Goal: Task Accomplishment & Management: Use online tool/utility

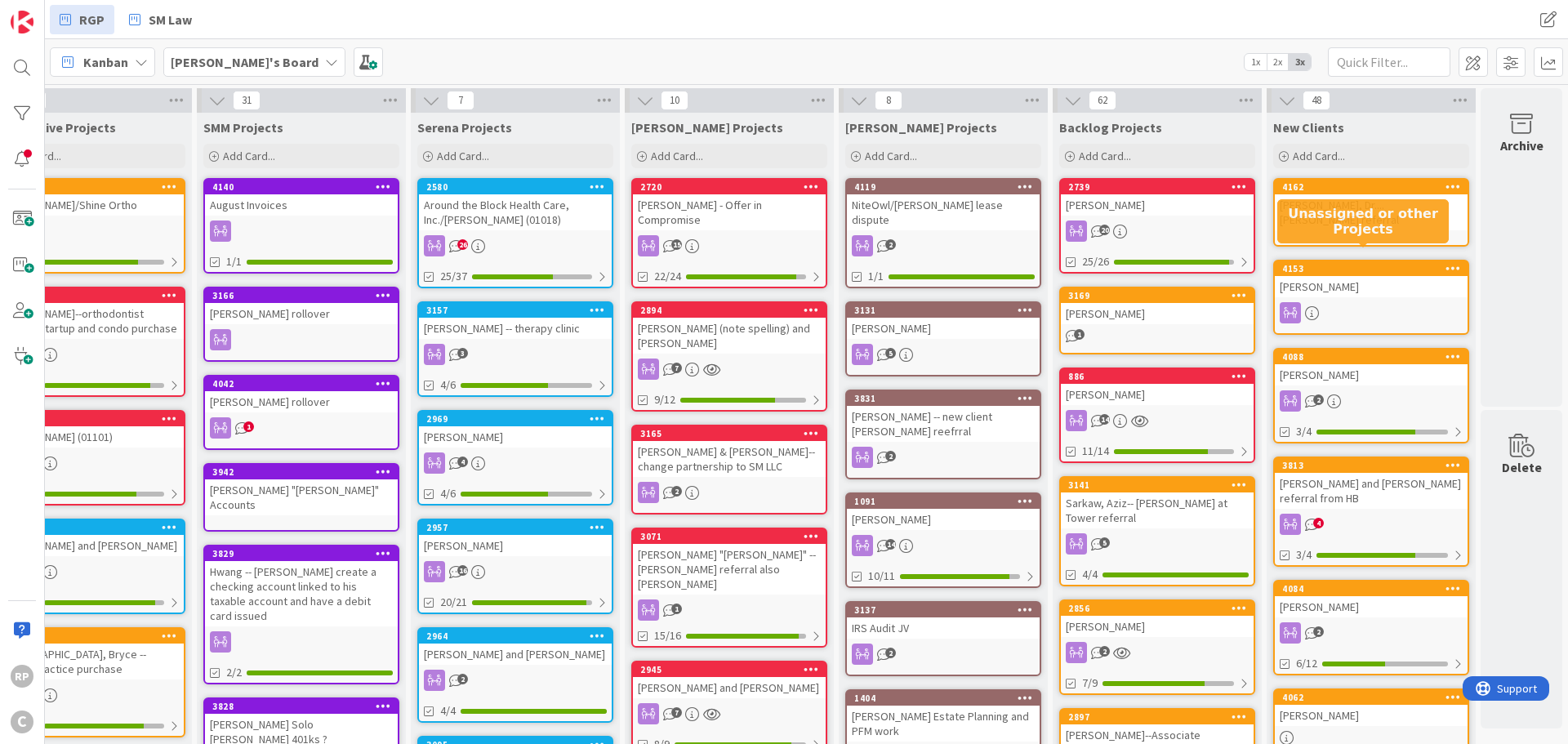
click at [1339, 276] on div "[PERSON_NAME]" at bounding box center [1371, 286] width 193 height 21
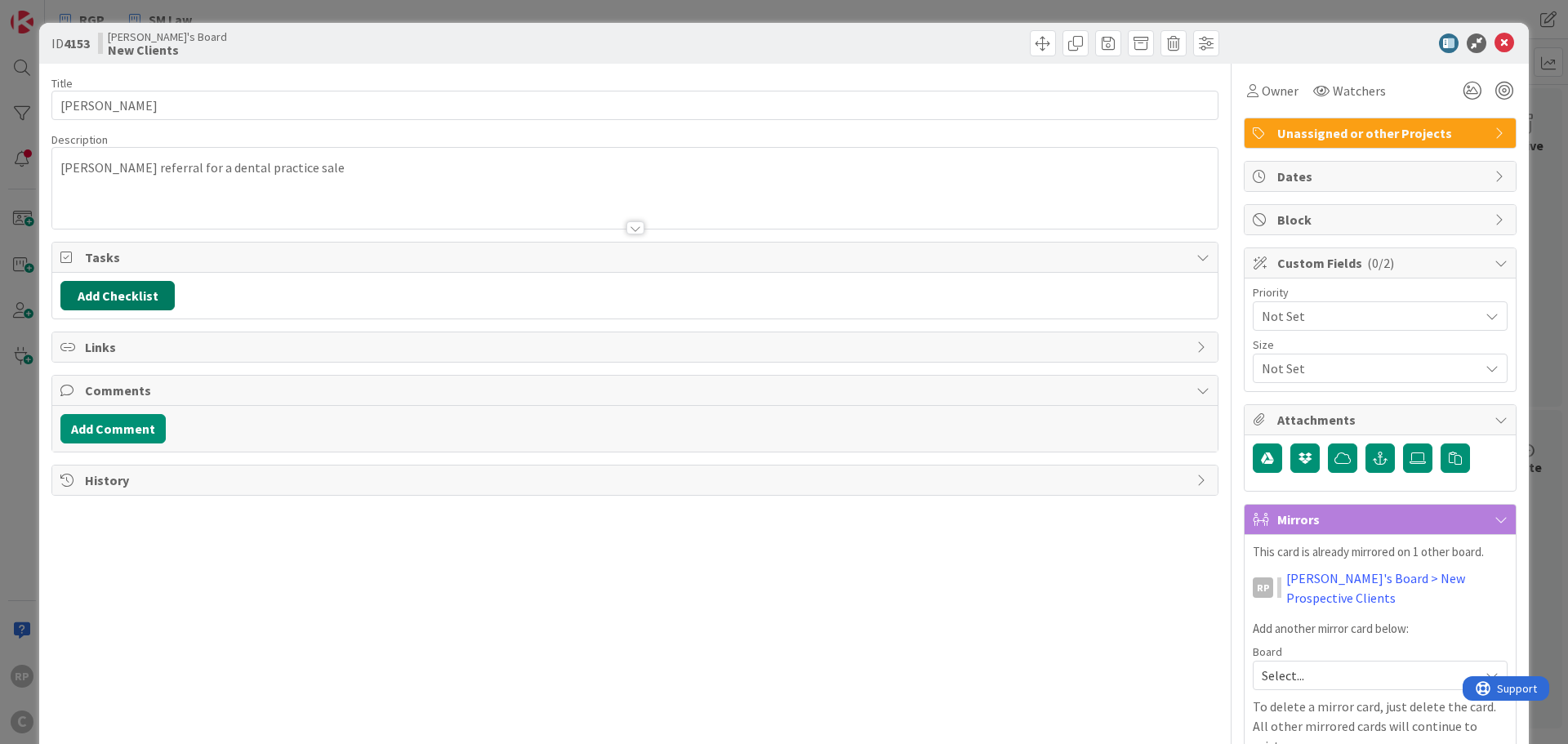
click at [128, 295] on button "Add Checklist" at bounding box center [117, 295] width 114 height 30
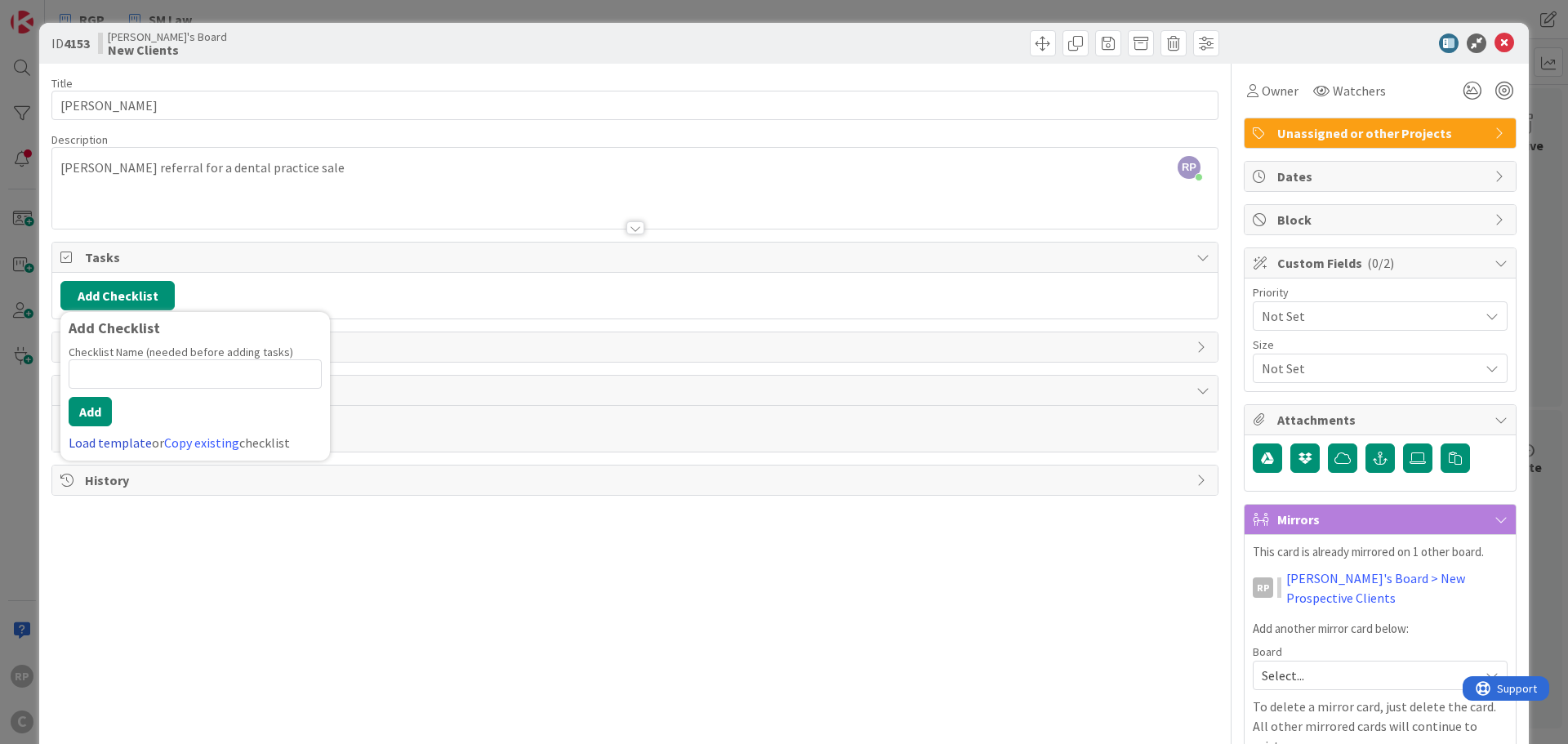
click at [119, 447] on link "Load template" at bounding box center [111, 443] width 83 height 16
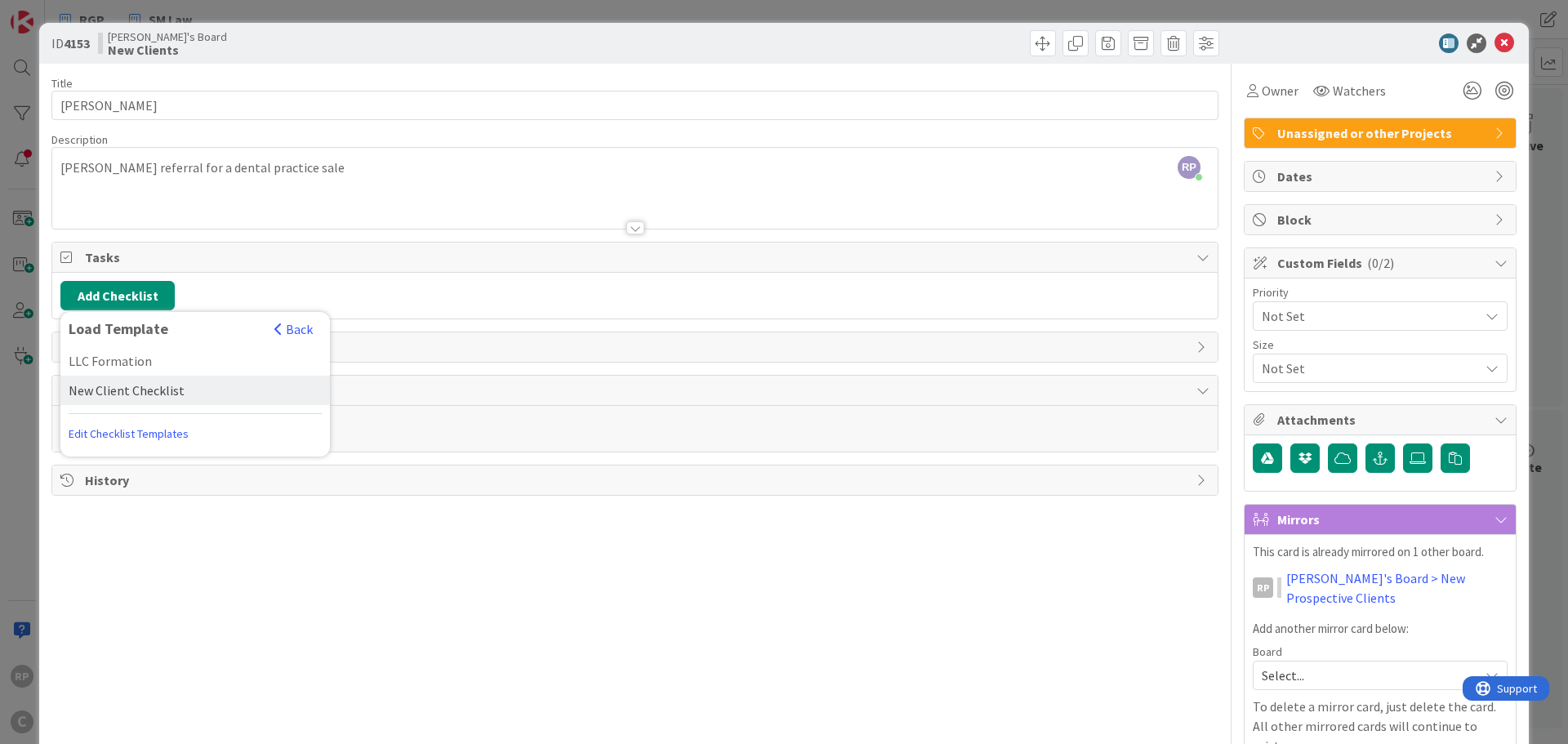
click at [117, 386] on div "New Client Checklist" at bounding box center [195, 390] width 270 height 30
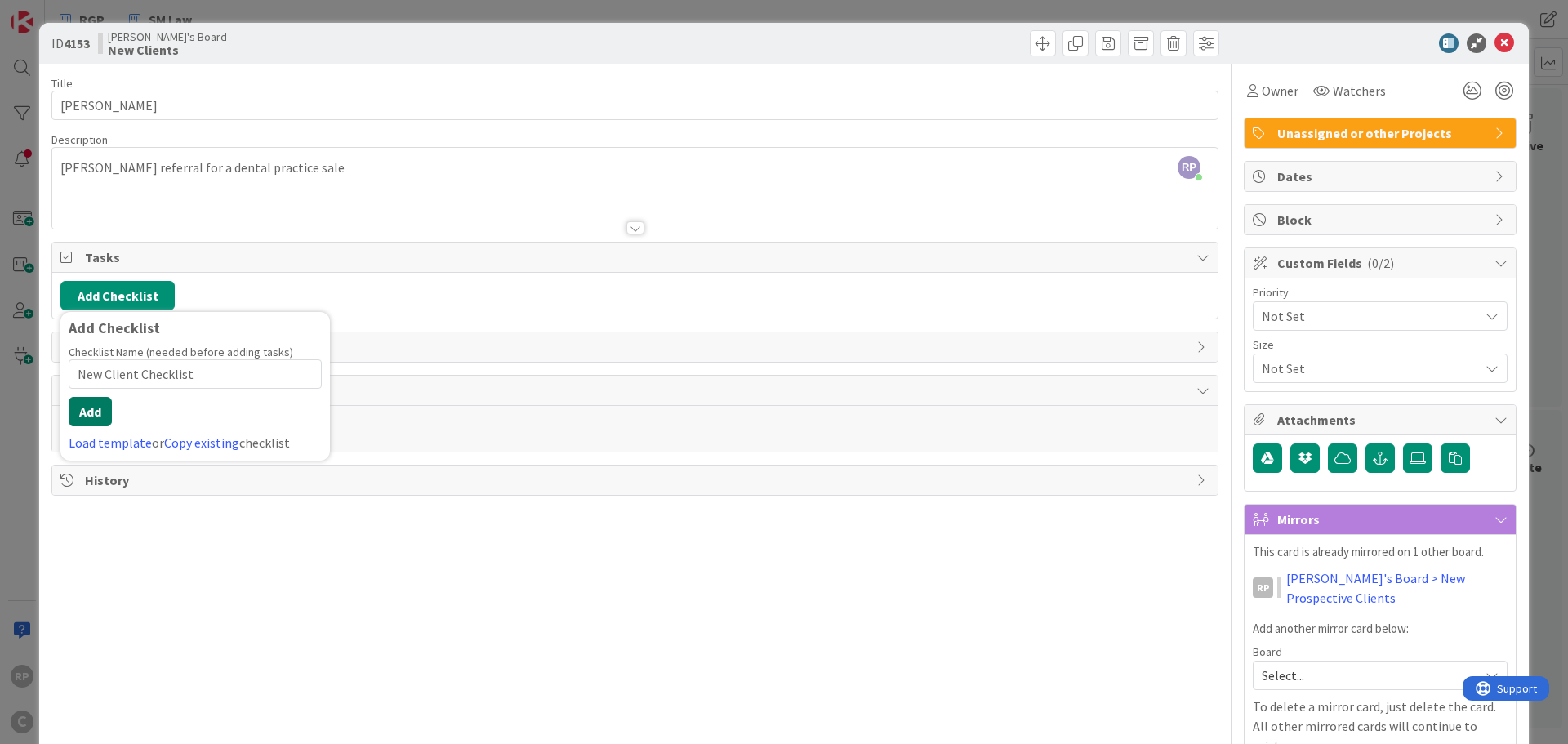
click at [91, 411] on button "Add" at bounding box center [90, 411] width 43 height 30
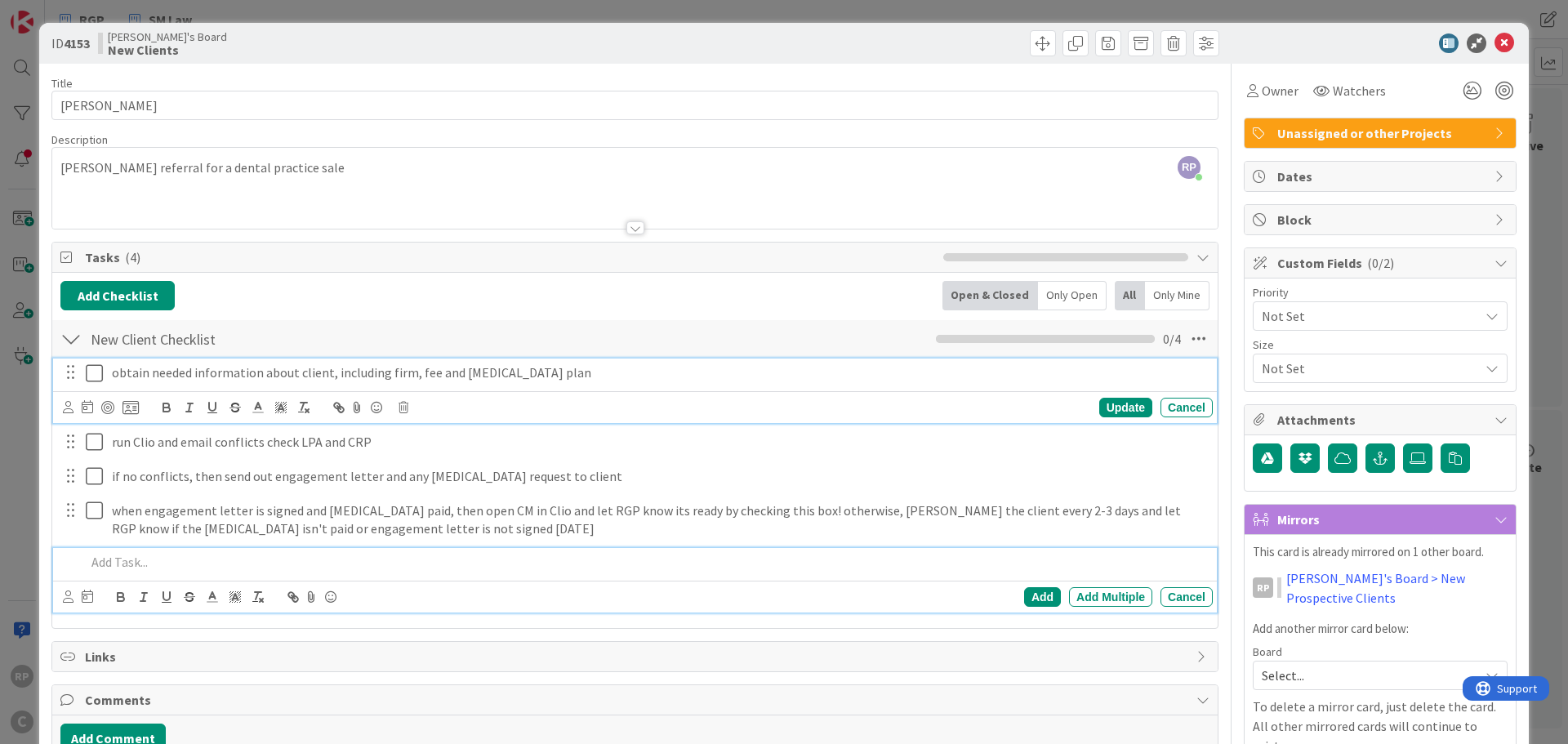
click at [543, 369] on p "obtain needed information about client, including firm, fee and [MEDICAL_DATA] …" at bounding box center [659, 373] width 1094 height 19
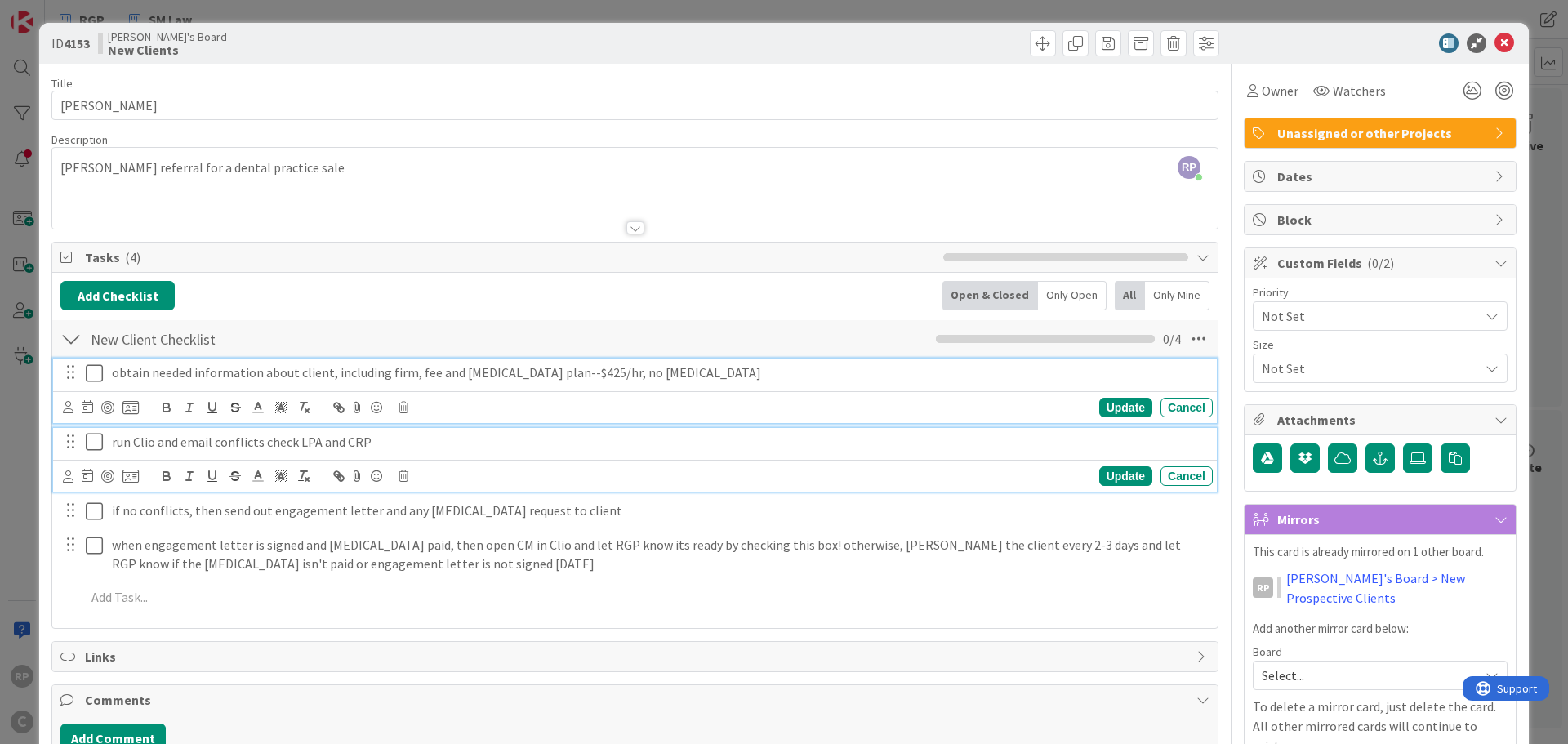
click at [92, 442] on icon at bounding box center [94, 442] width 17 height 20
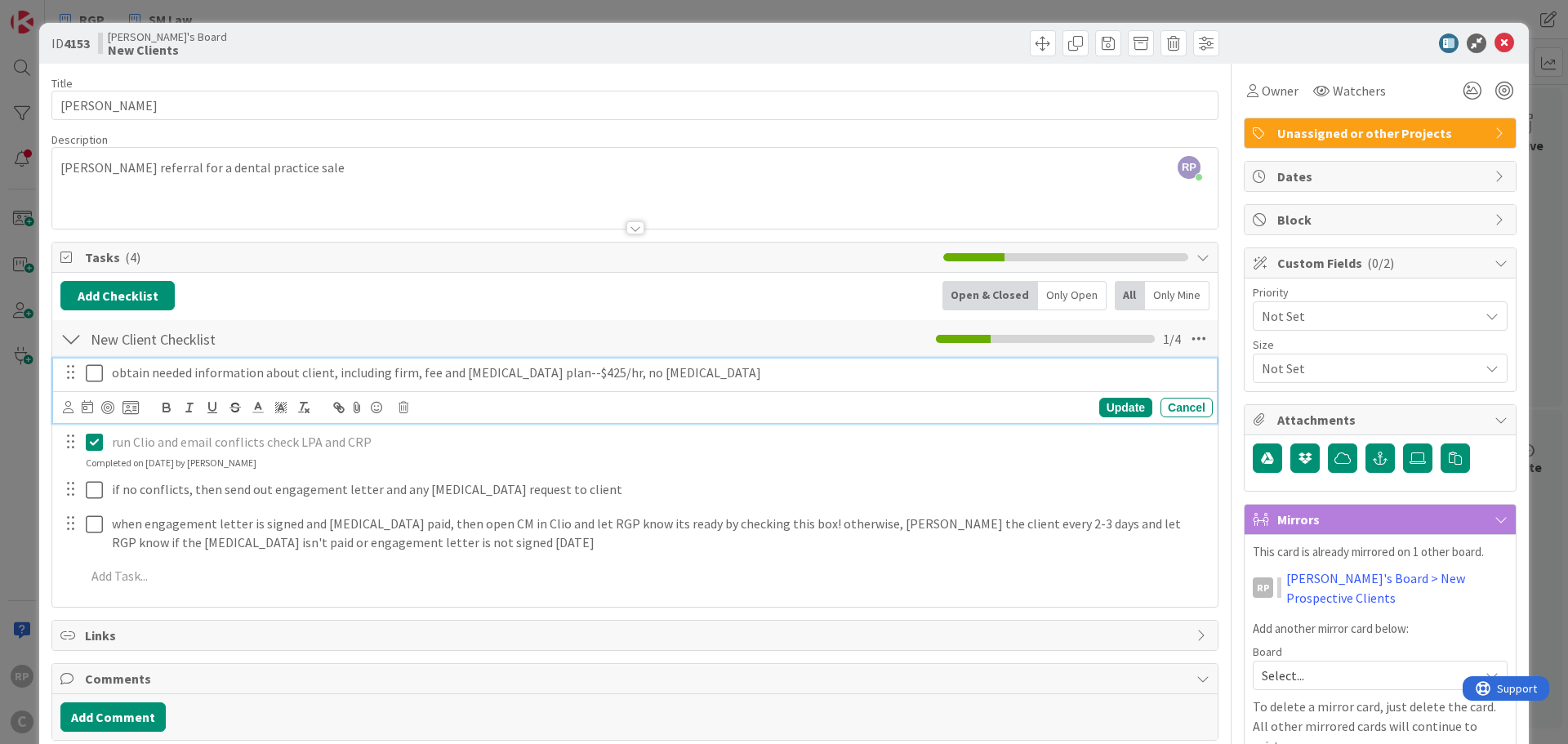
click at [91, 366] on icon at bounding box center [94, 373] width 17 height 20
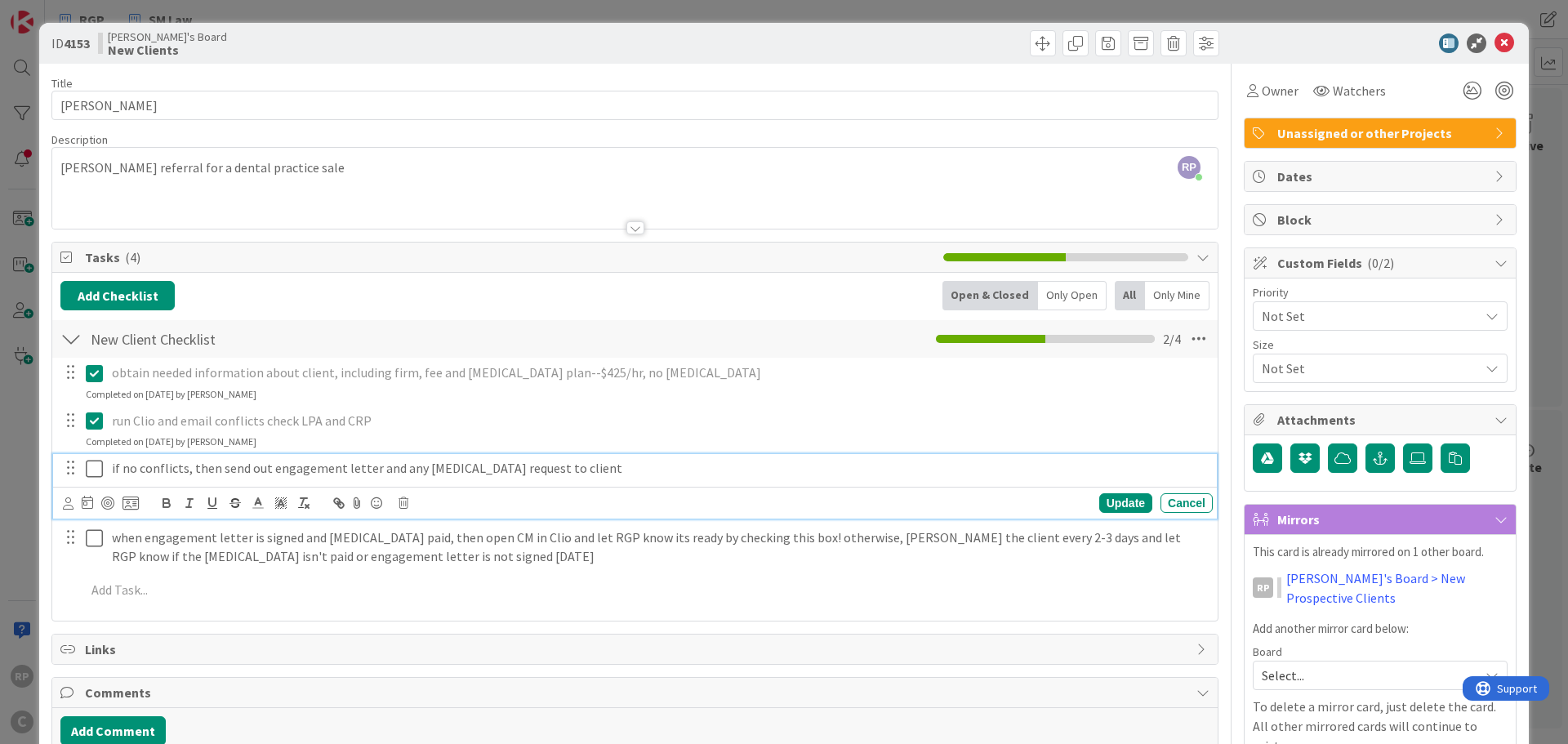
click at [143, 472] on p "if no conflicts, then send out engagement letter and any [MEDICAL_DATA] request…" at bounding box center [659, 468] width 1094 height 19
click at [71, 502] on icon at bounding box center [68, 503] width 10 height 12
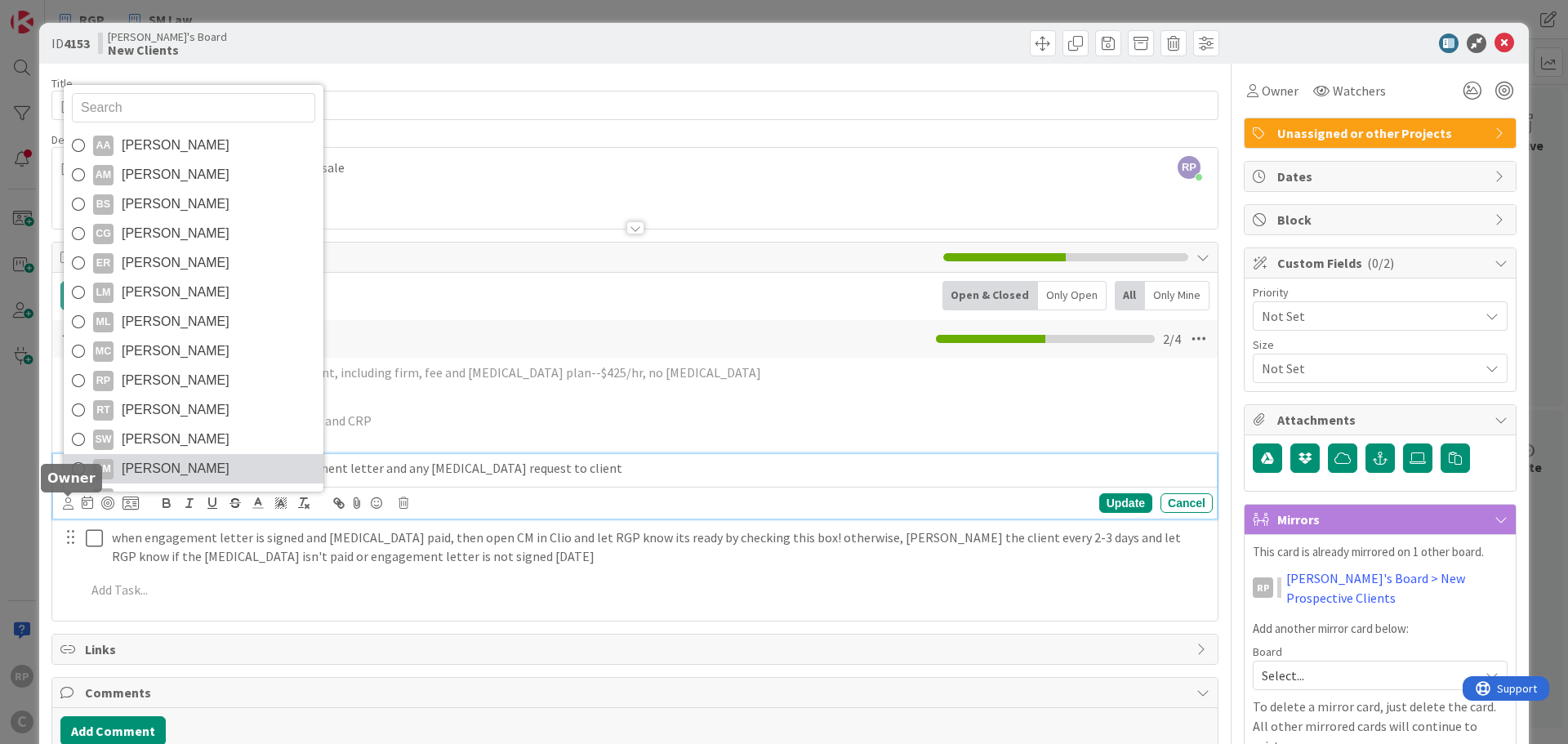
click at [122, 476] on span "[PERSON_NAME]" at bounding box center [175, 469] width 108 height 25
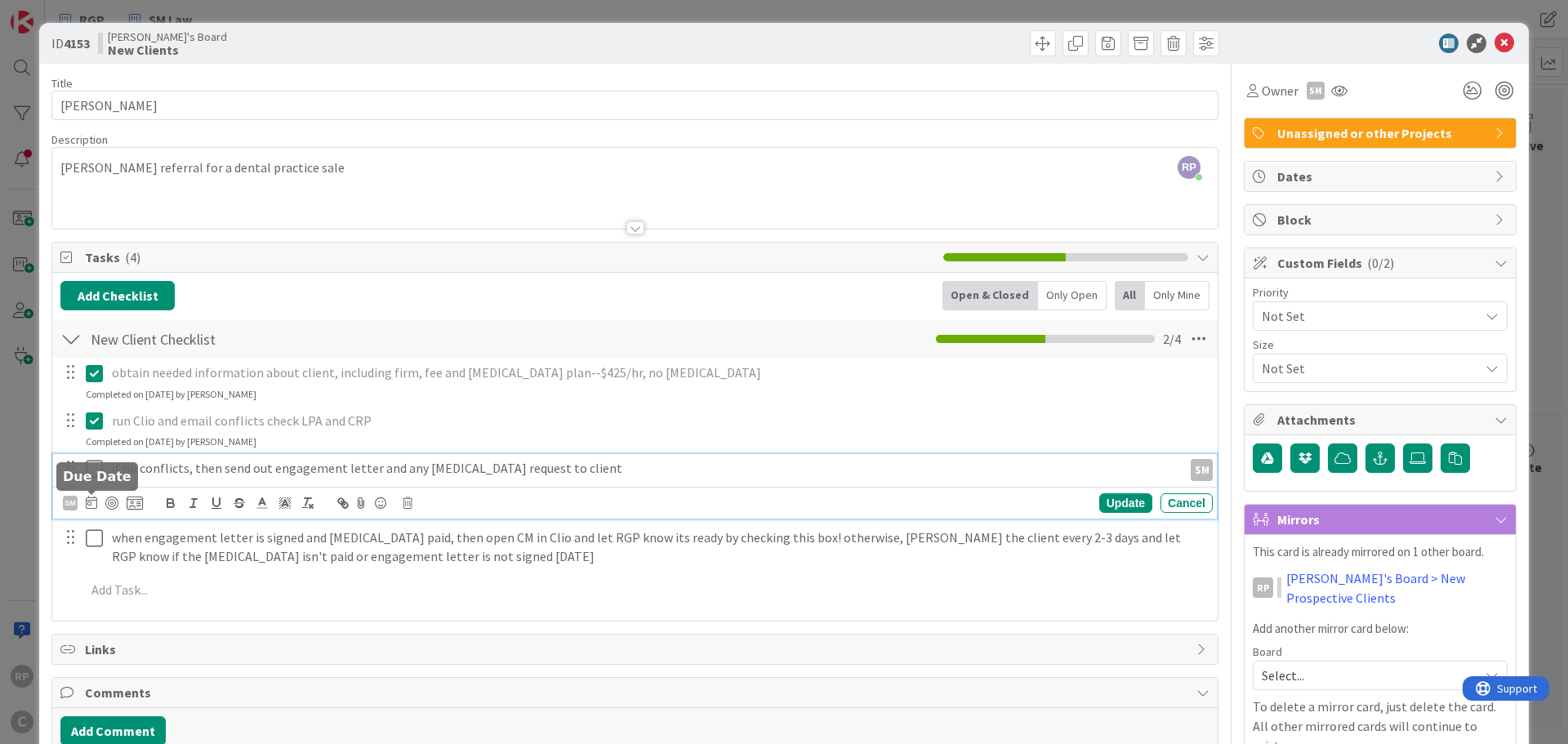
click at [91, 497] on icon at bounding box center [91, 502] width 11 height 13
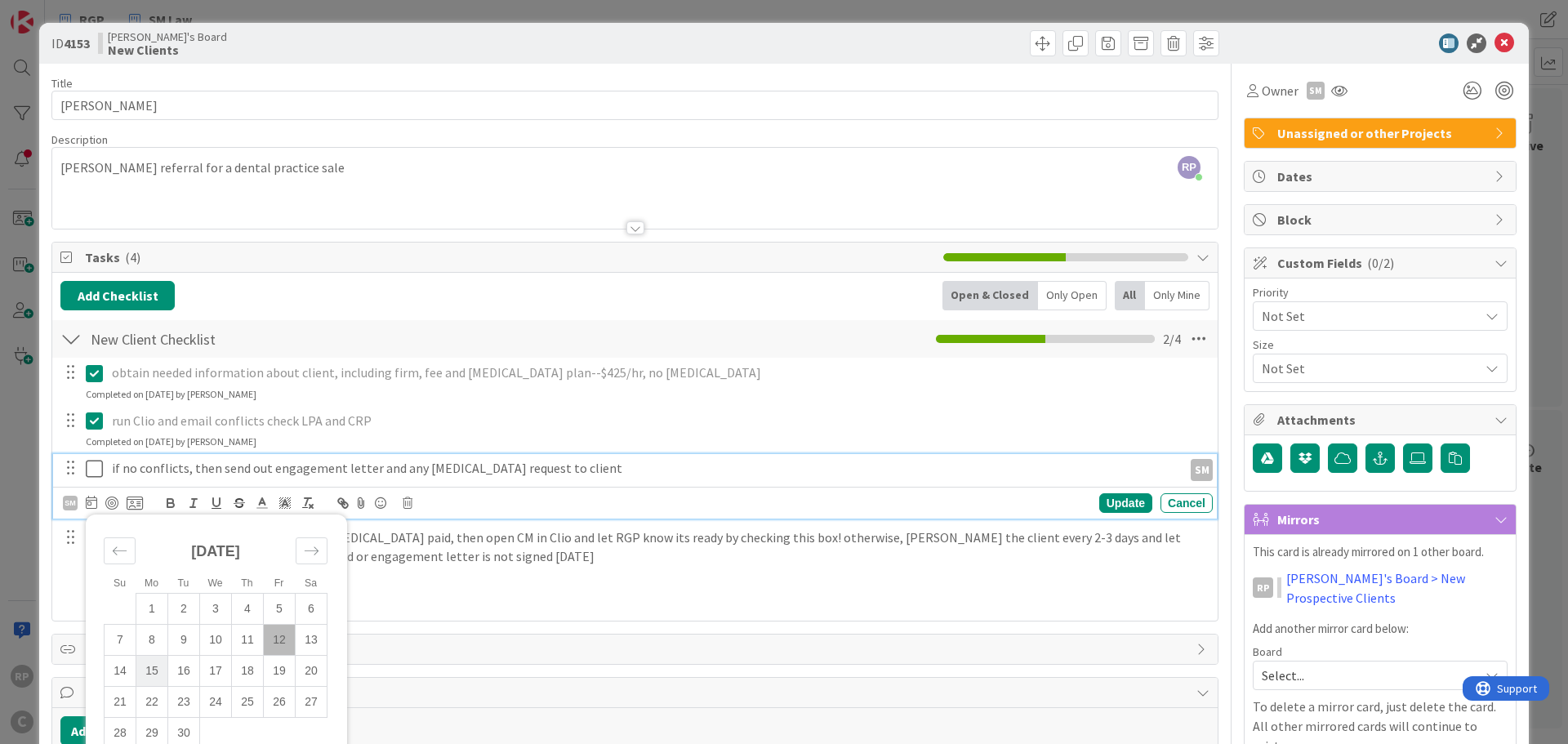
click at [151, 664] on td "15" at bounding box center [151, 672] width 31 height 31
type input "[DATE]"
click at [1108, 502] on div "Update" at bounding box center [1126, 503] width 53 height 20
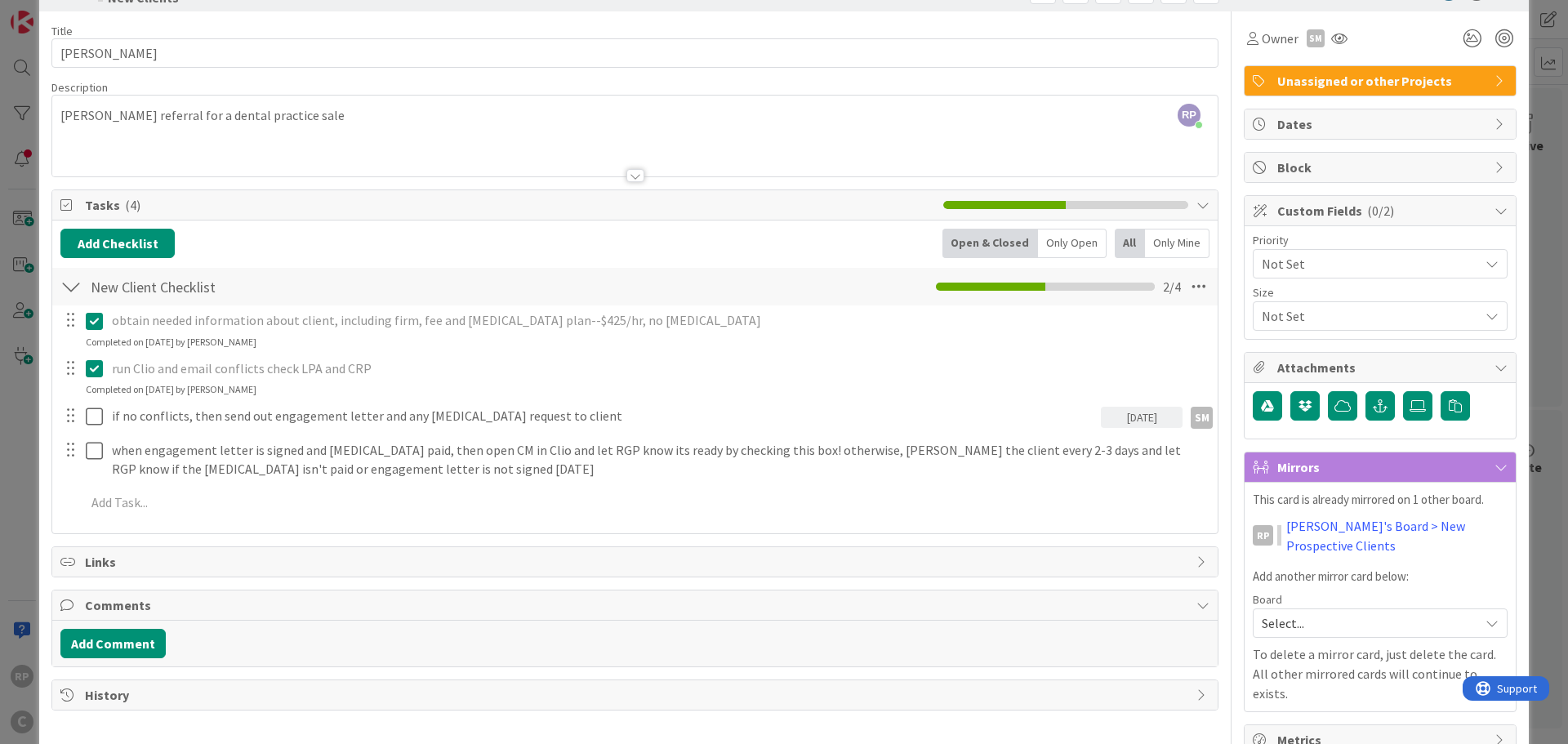
scroll to position [79, 0]
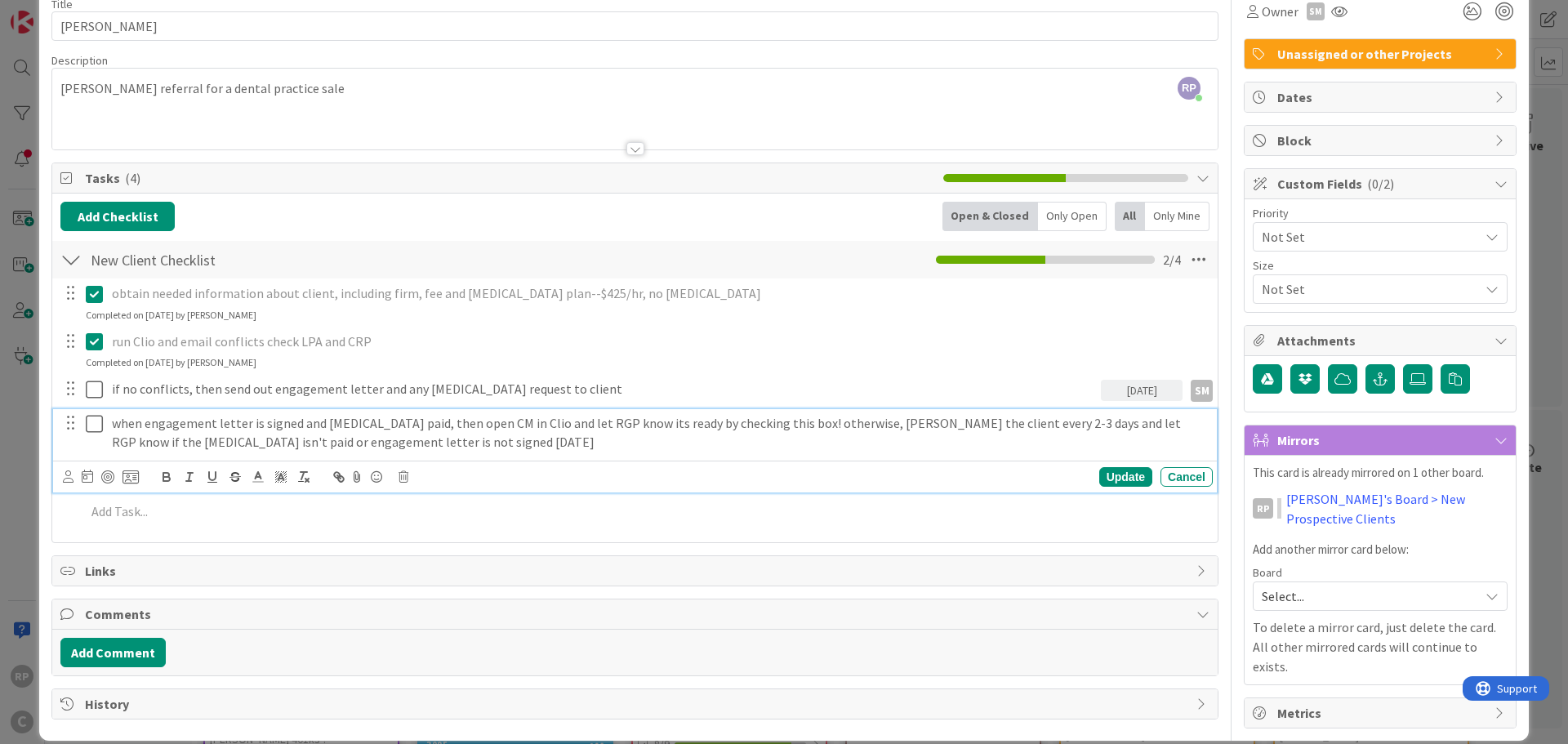
click at [273, 426] on p "when engagement letter is signed and [MEDICAL_DATA] paid, then open CM in Clio …" at bounding box center [659, 432] width 1094 height 37
click at [67, 484] on div at bounding box center [68, 477] width 10 height 18
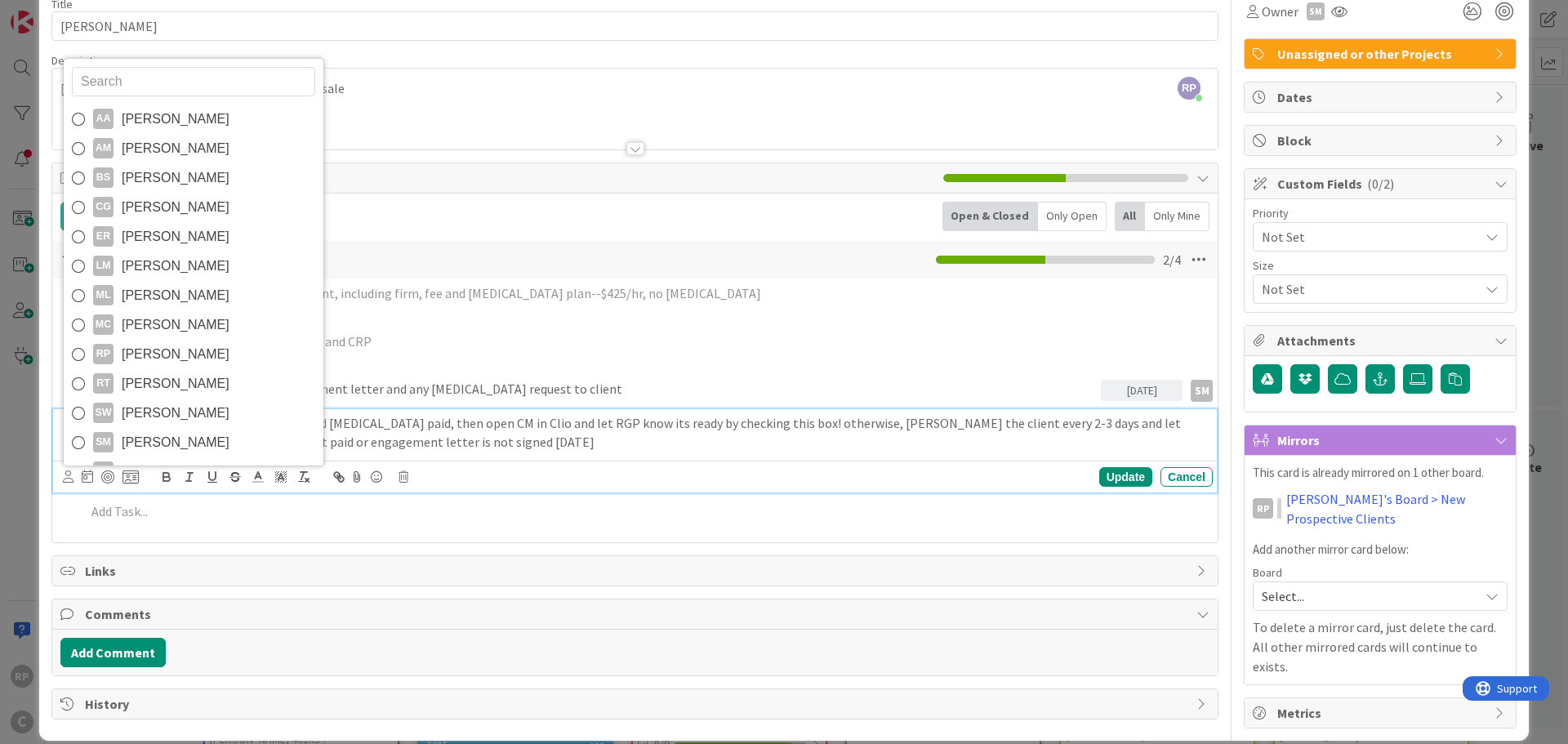
click at [169, 457] on link "SR [PERSON_NAME]" at bounding box center [193, 472] width 259 height 30
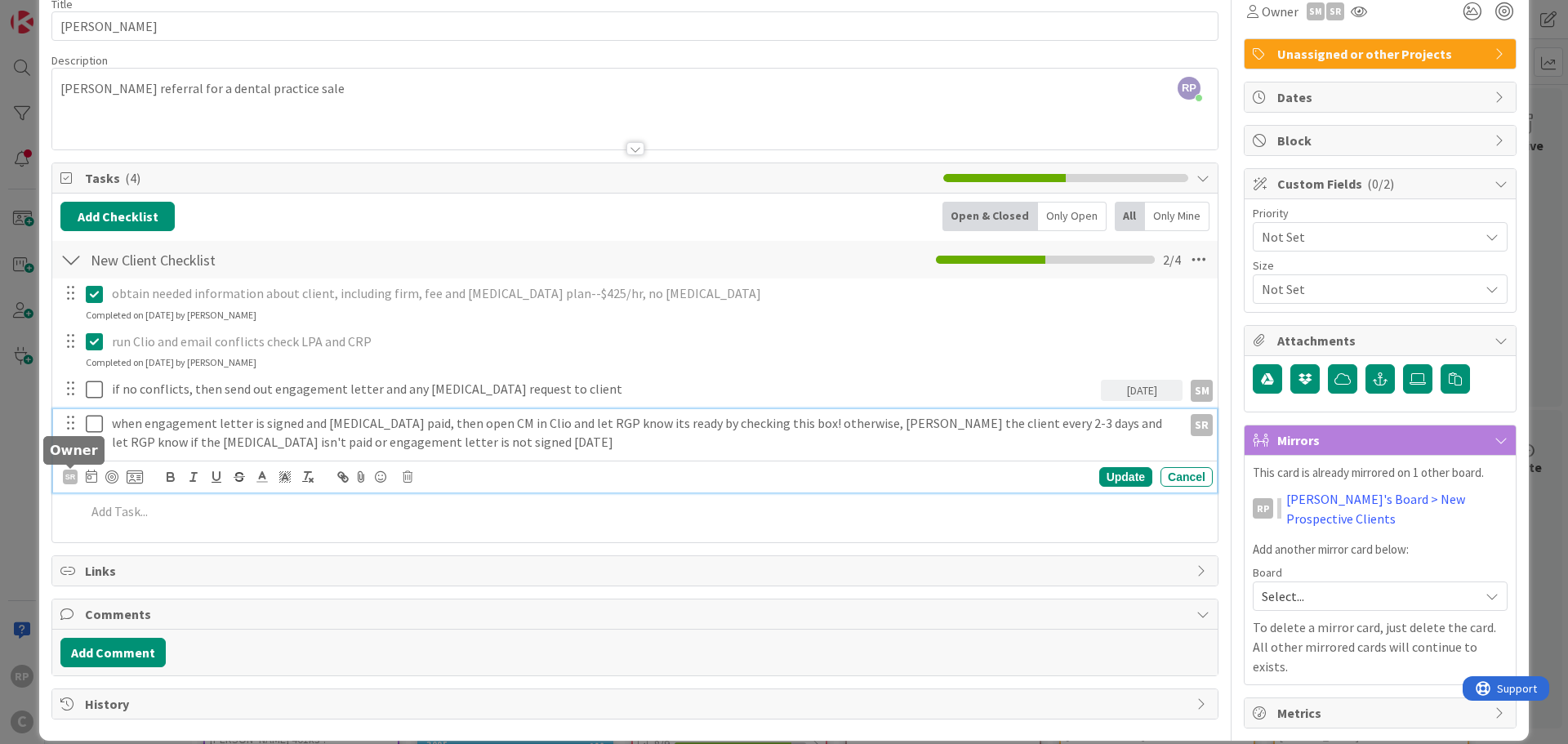
click at [63, 476] on div "SR" at bounding box center [70, 477] width 14 height 14
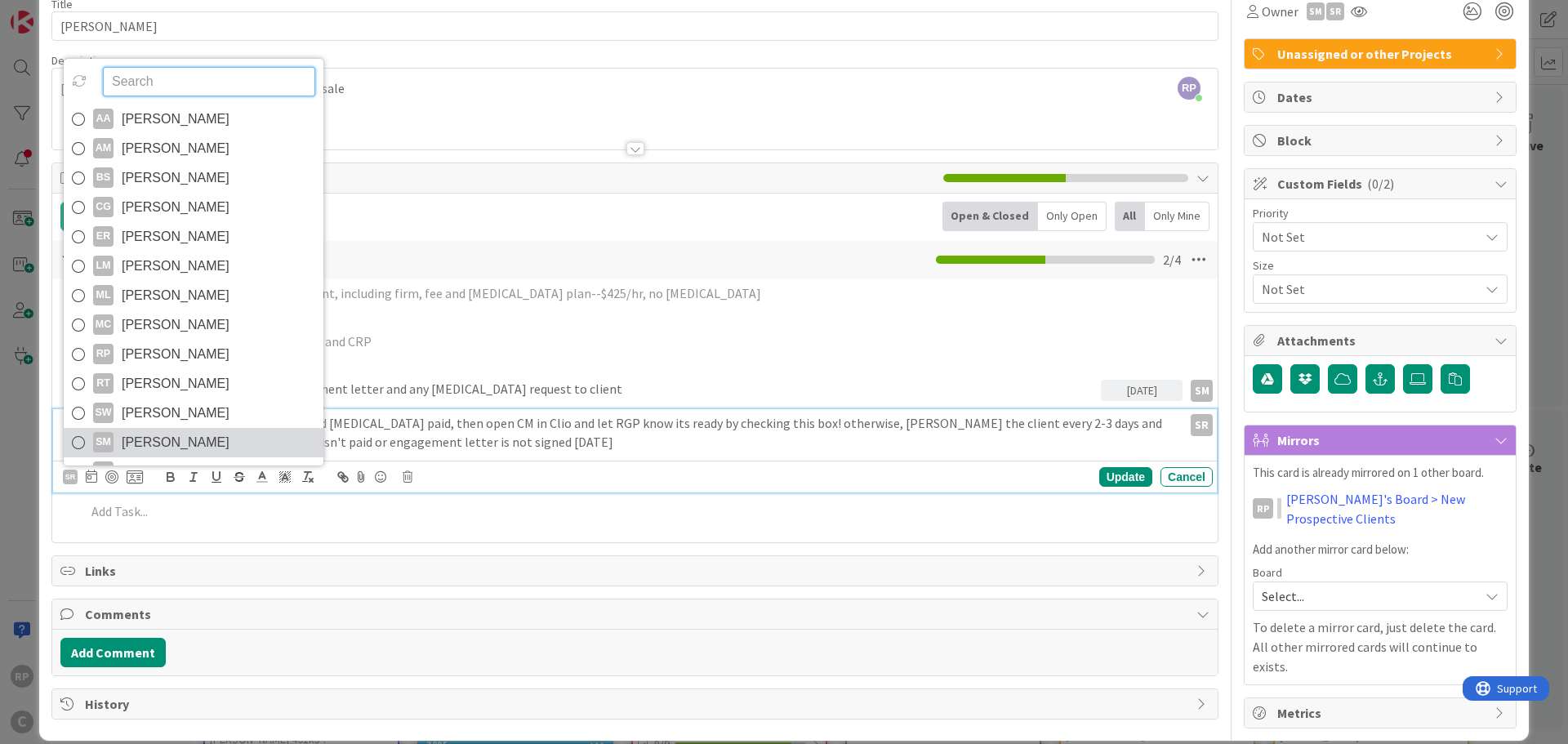
click at [130, 436] on span "[PERSON_NAME]" at bounding box center [175, 443] width 108 height 25
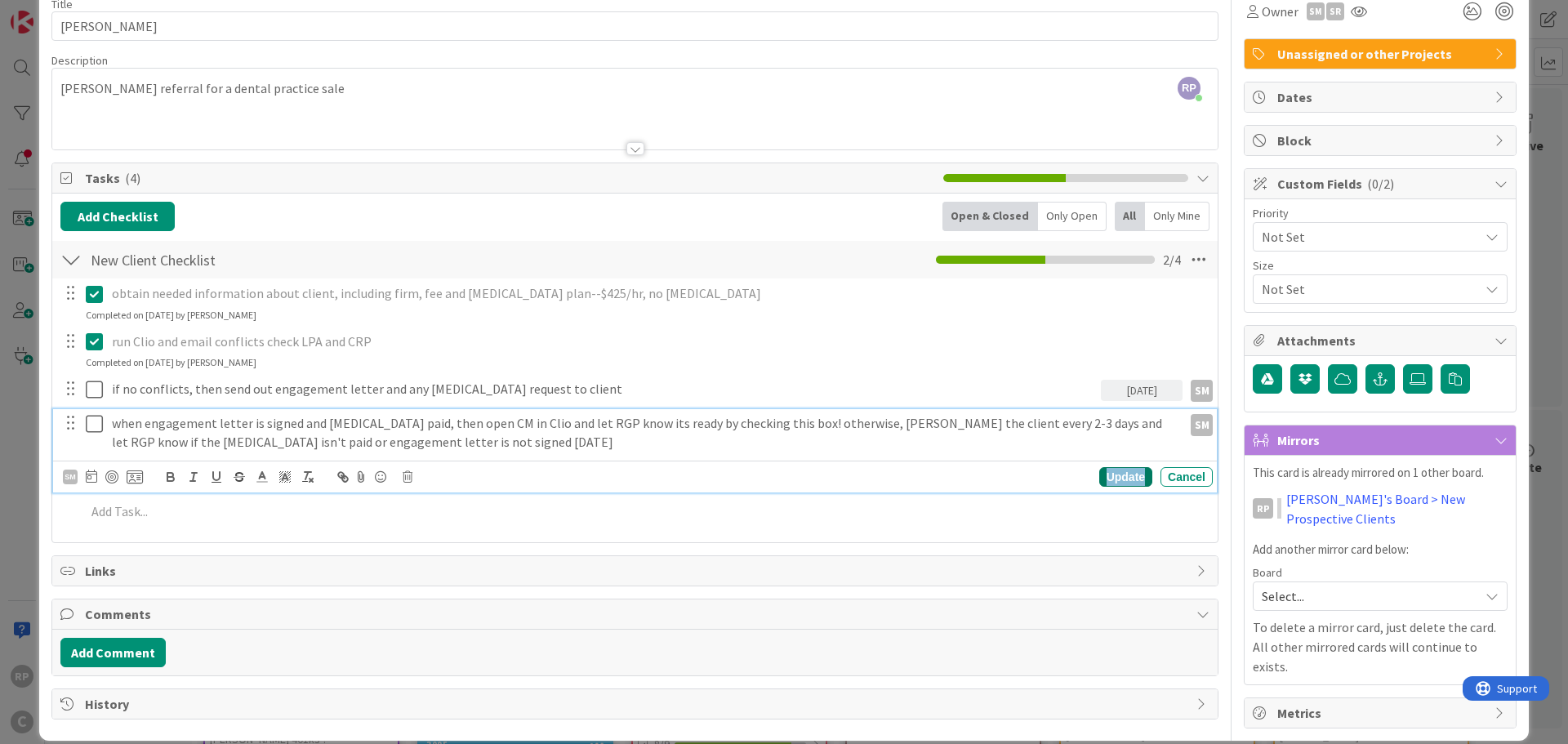
click at [1132, 482] on div "Update" at bounding box center [1126, 477] width 53 height 20
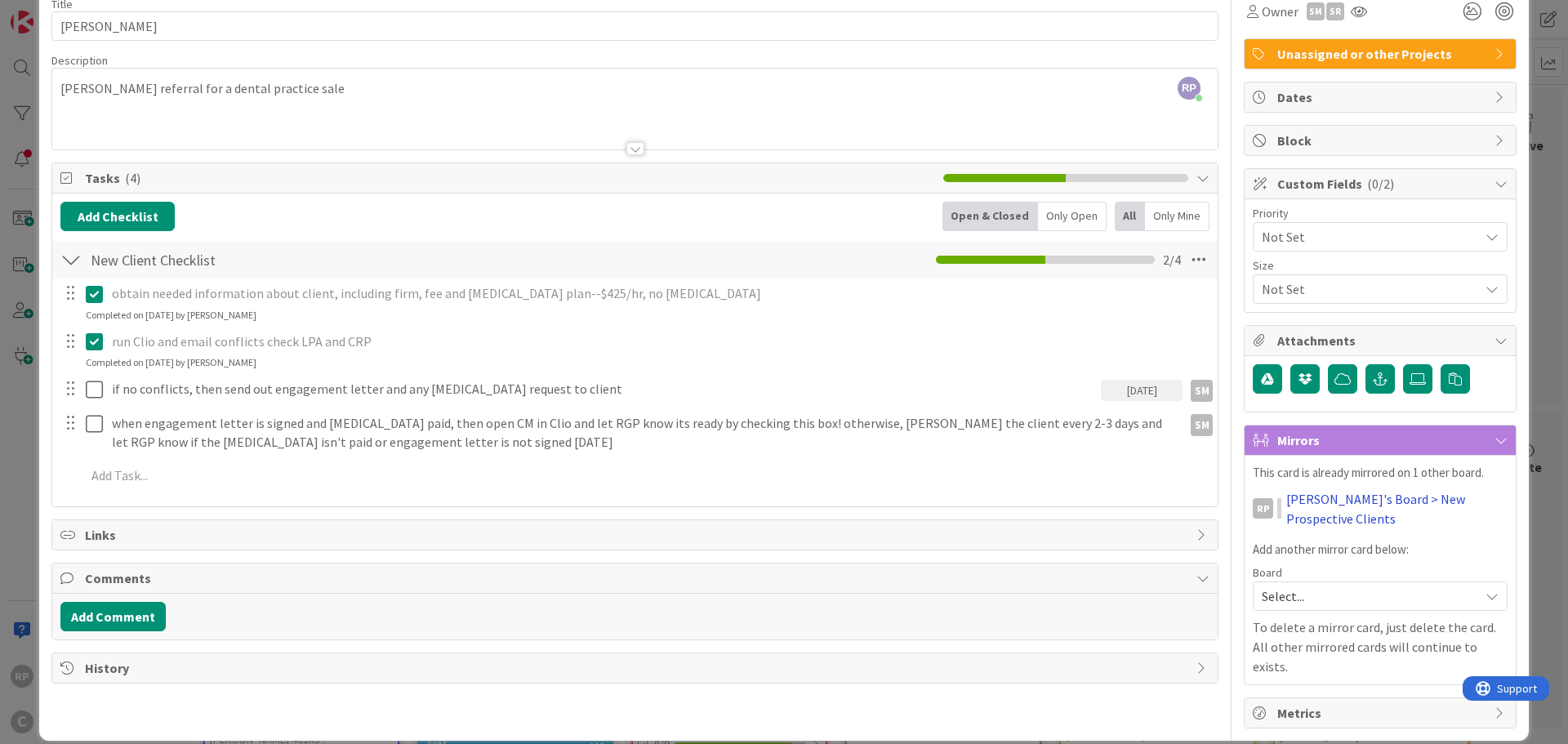
click at [1347, 501] on link "[PERSON_NAME]'s Board > New Prospective Clients" at bounding box center [1397, 509] width 221 height 39
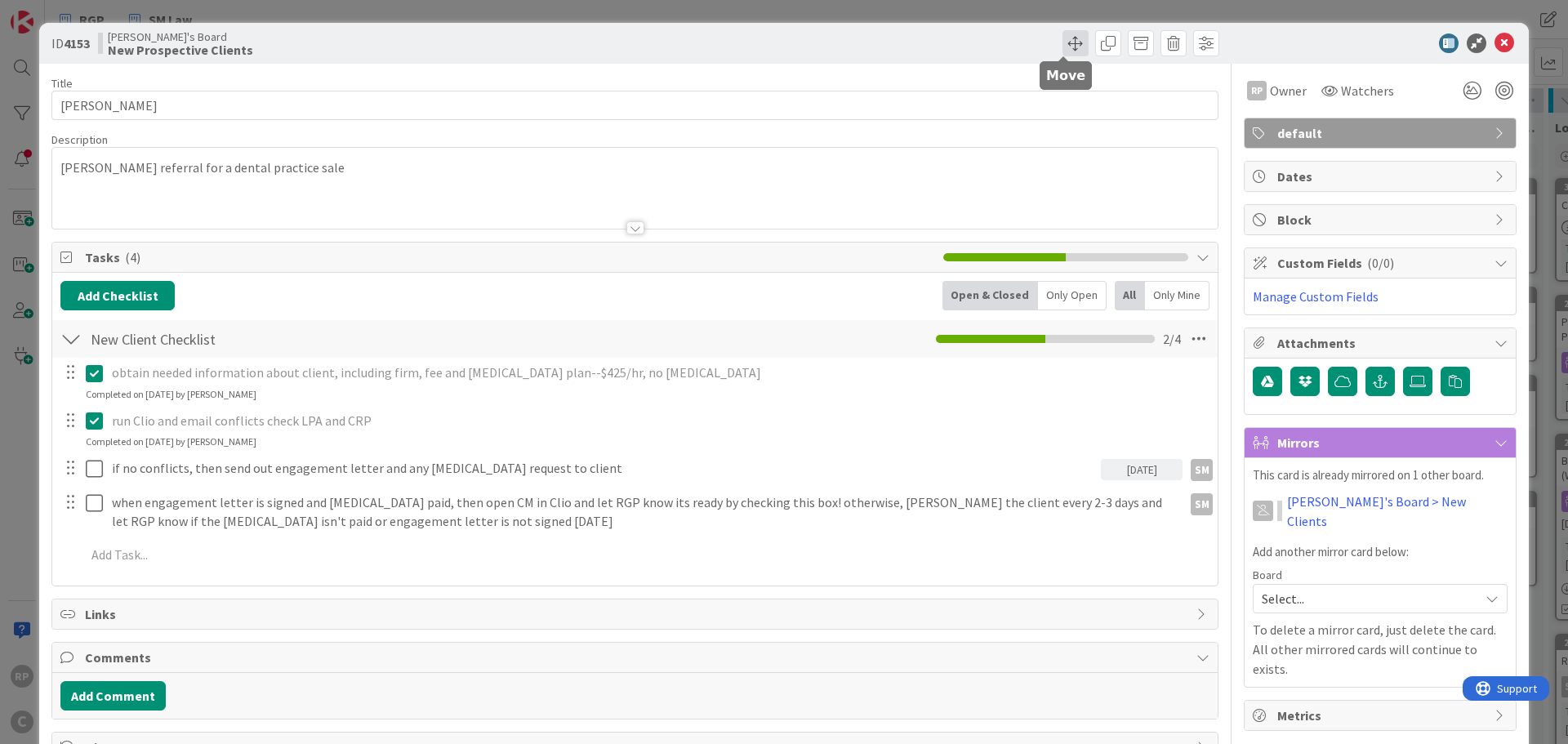
click at [1063, 43] on span at bounding box center [1075, 43] width 26 height 26
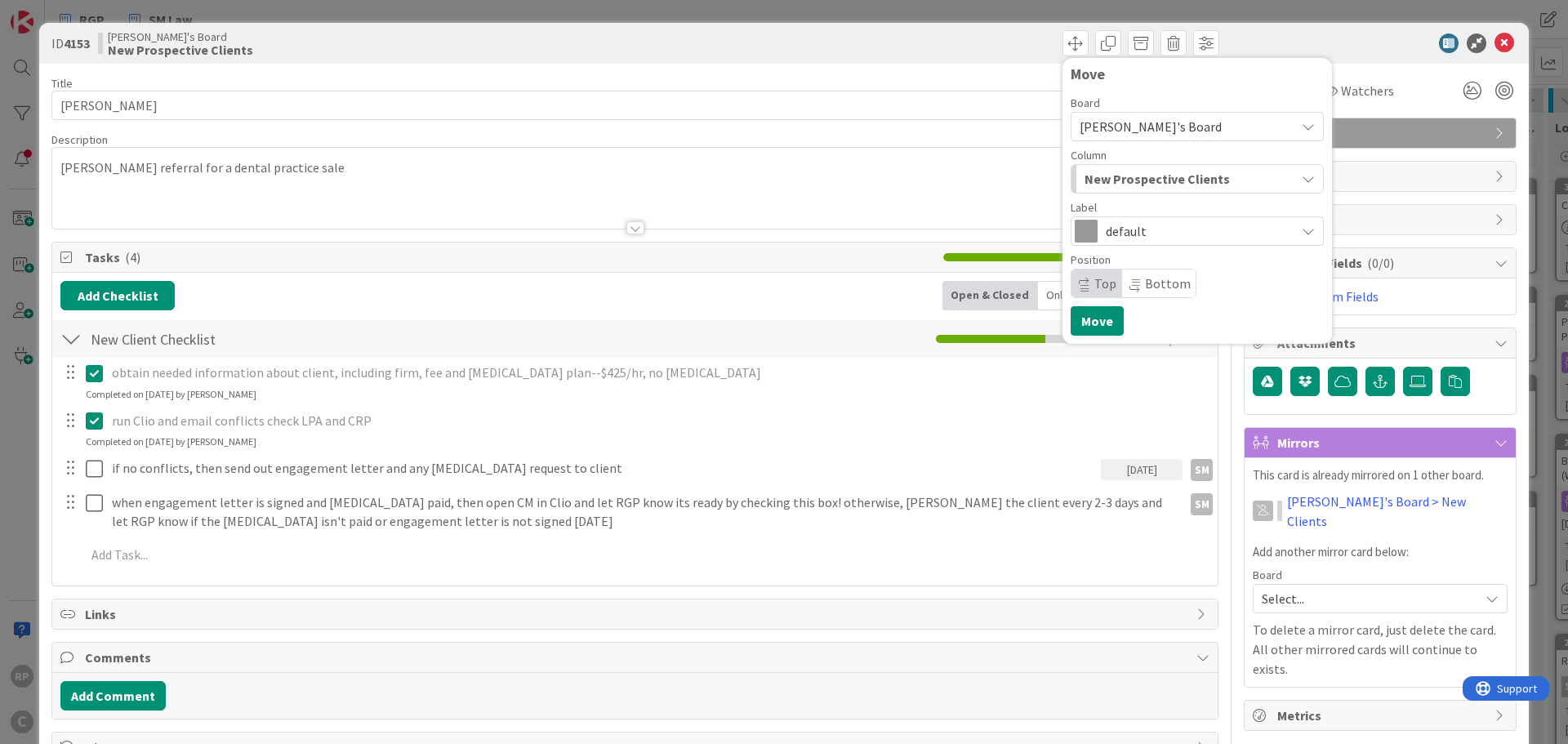
click at [1115, 185] on span "New Prospective Clients" at bounding box center [1157, 179] width 145 height 21
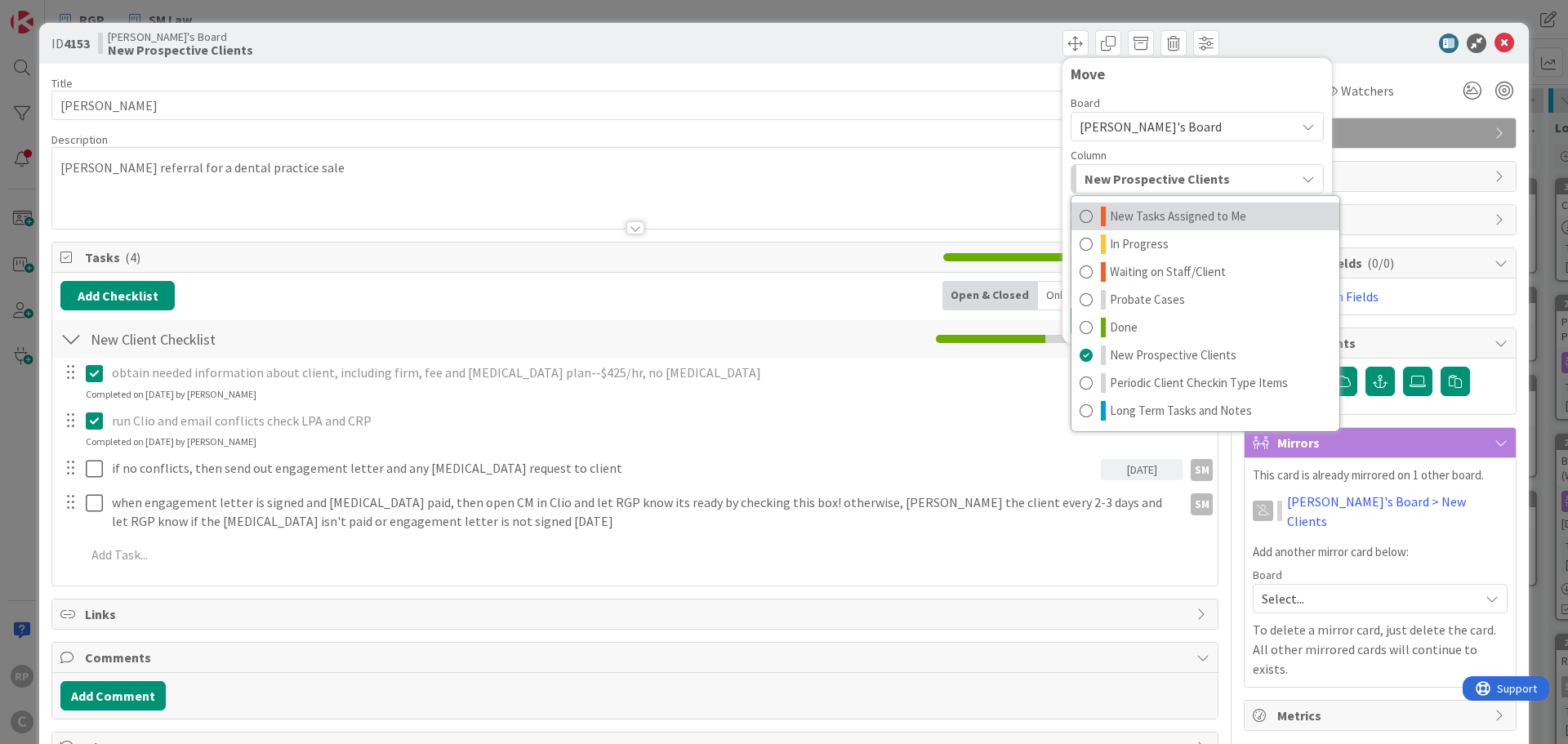
click at [1119, 203] on link "New Tasks Assigned to Me" at bounding box center [1205, 216] width 268 height 28
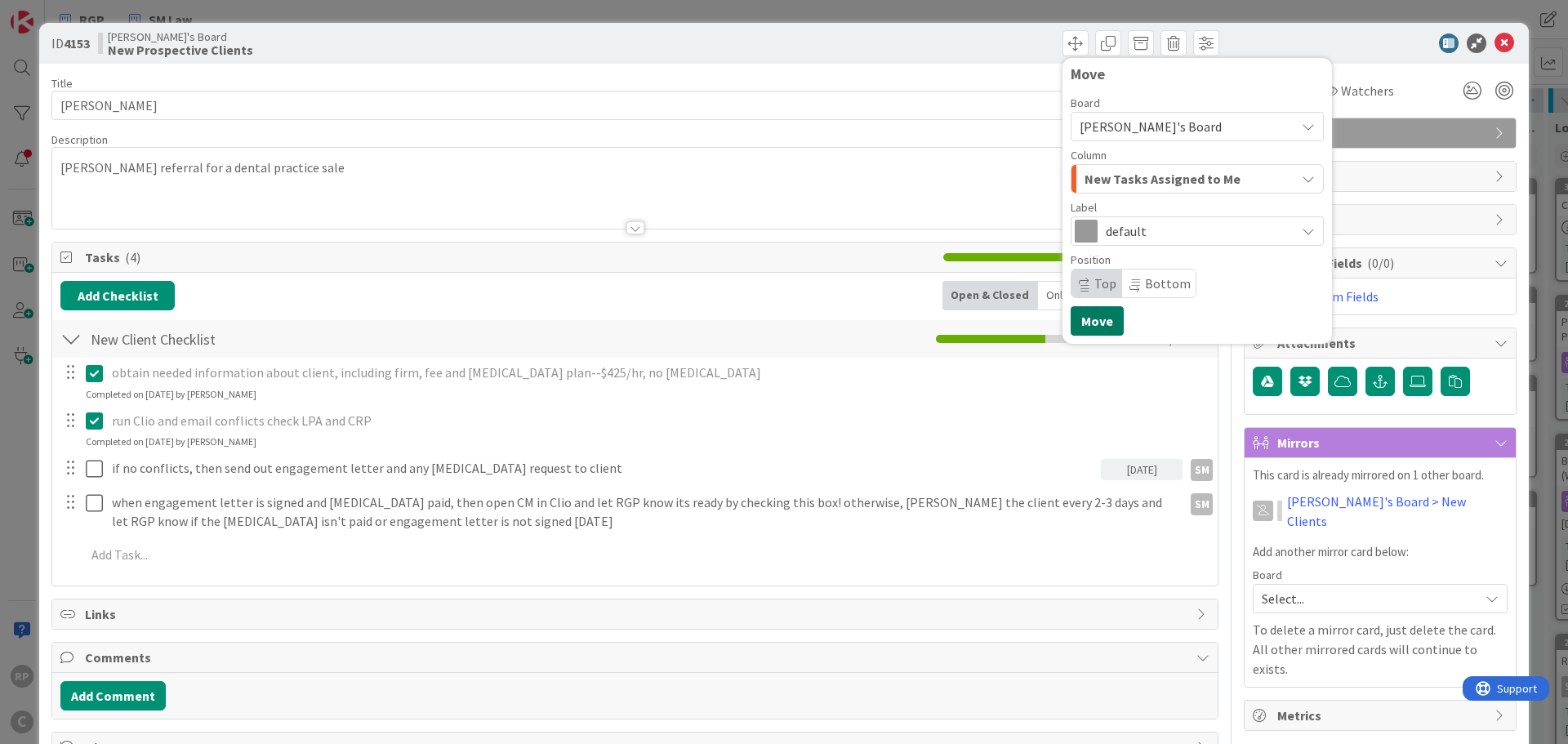
click at [1075, 306] on div "Move Board [PERSON_NAME]'s Board Column New Tasks Assigned to Me New Tasks Assi…" at bounding box center [1197, 201] width 254 height 270
click at [1080, 314] on button "Move" at bounding box center [1097, 321] width 53 height 30
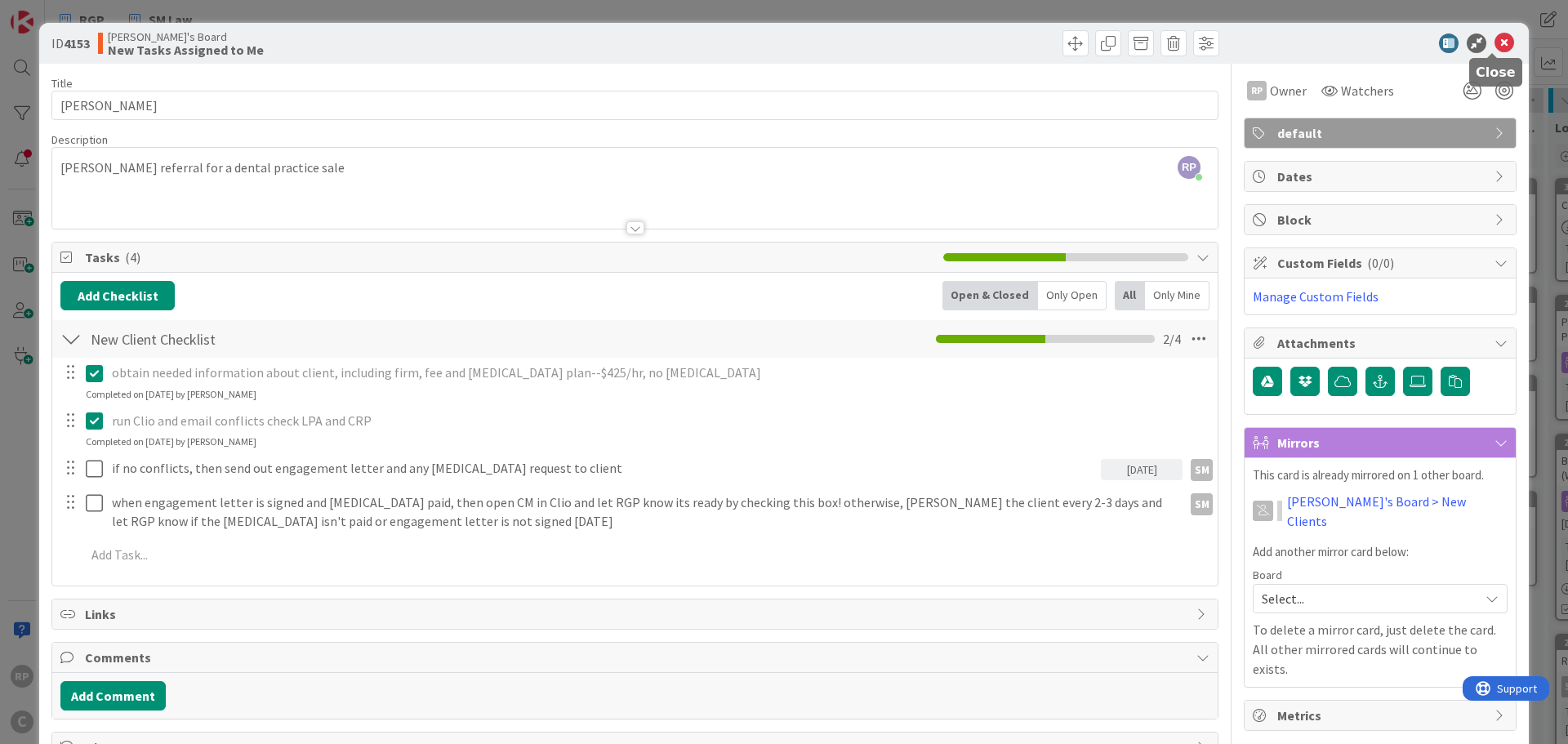
click at [1494, 48] on icon at bounding box center [1503, 43] width 20 height 20
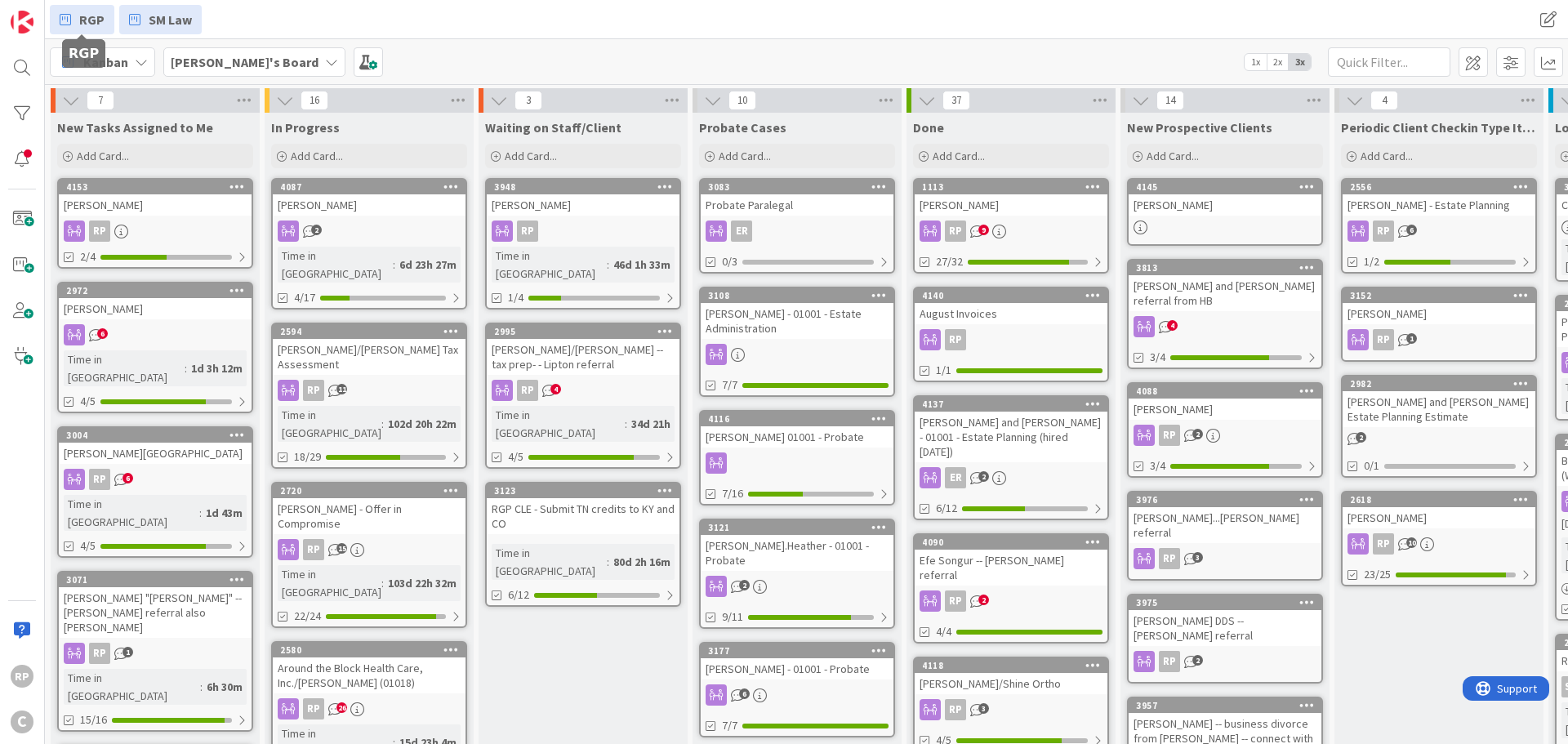
click at [59, 10] on link "RGP" at bounding box center [83, 20] width 65 height 30
